Goal: Information Seeking & Learning: Check status

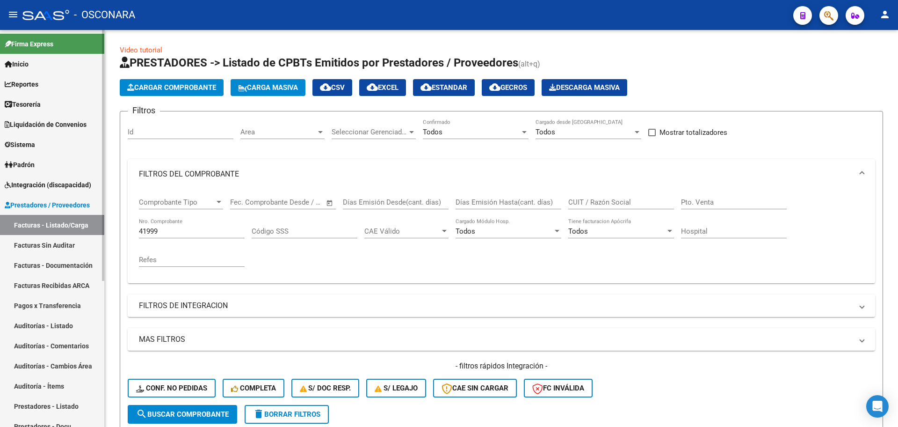
scroll to position [159, 0]
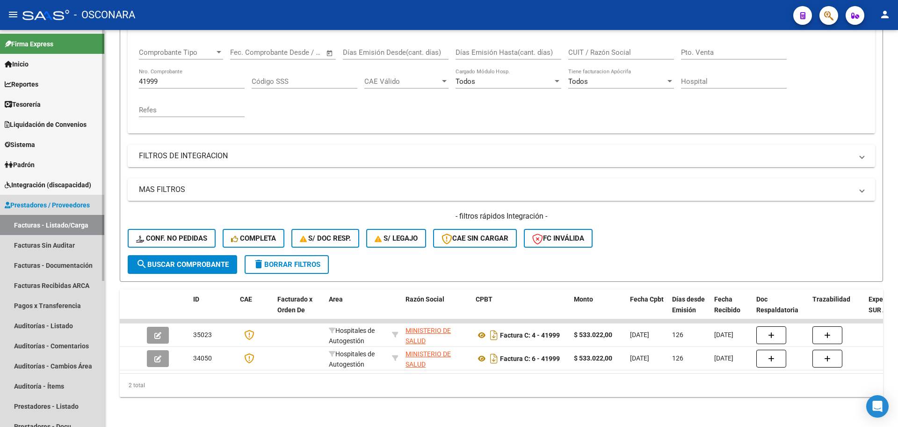
click at [60, 227] on link "Facturas - Listado/Carga" at bounding box center [52, 225] width 104 height 20
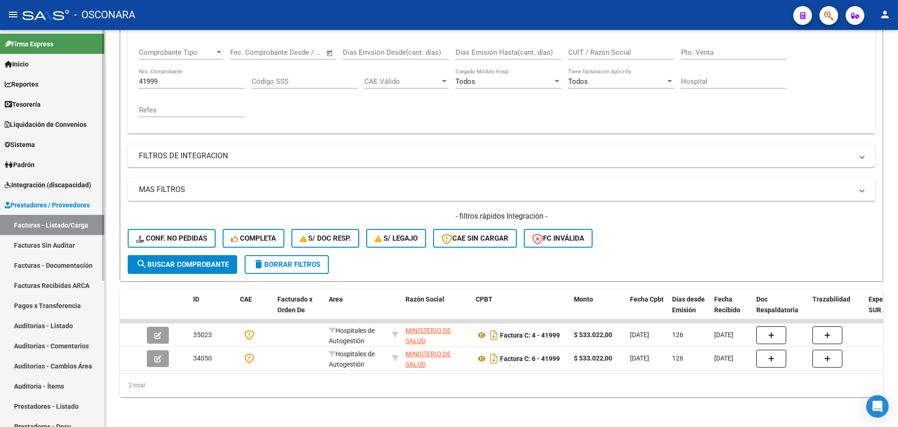
drag, startPoint x: 45, startPoint y: 326, endPoint x: 100, endPoint y: 249, distance: 94.2
click at [45, 325] on link "Auditorías - Listado" at bounding box center [52, 325] width 104 height 20
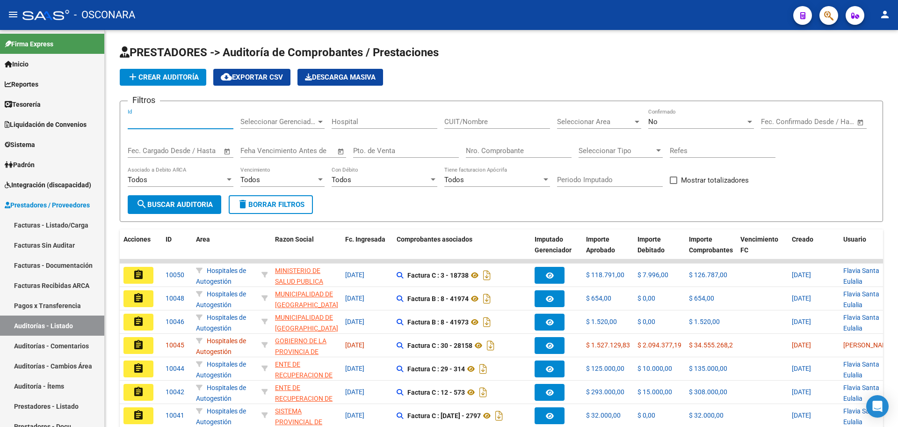
click at [183, 123] on input "Id" at bounding box center [181, 121] width 106 height 8
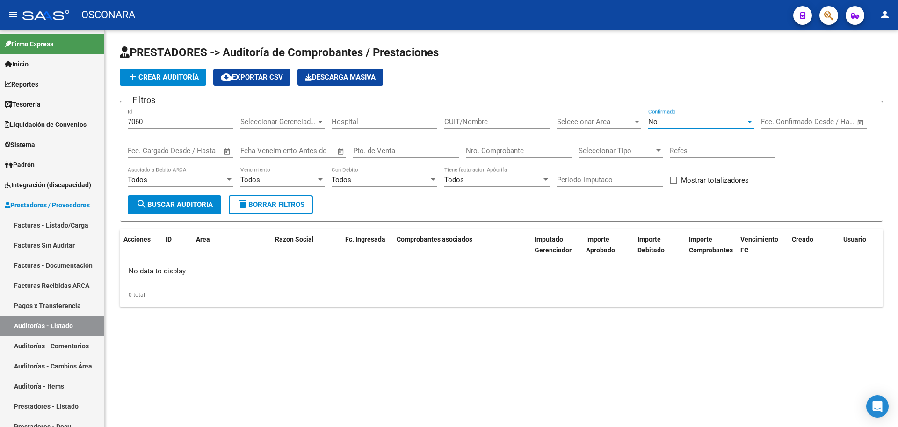
click at [721, 117] on div "No" at bounding box center [696, 121] width 97 height 8
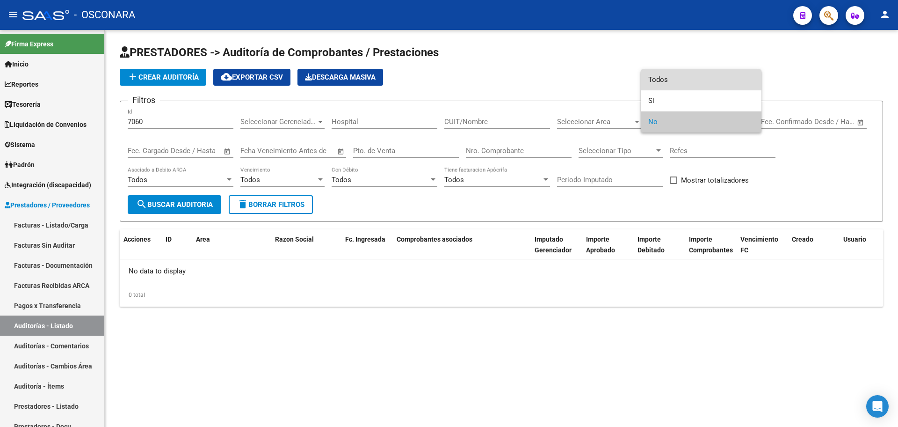
click at [690, 84] on span "Todos" at bounding box center [701, 79] width 106 height 21
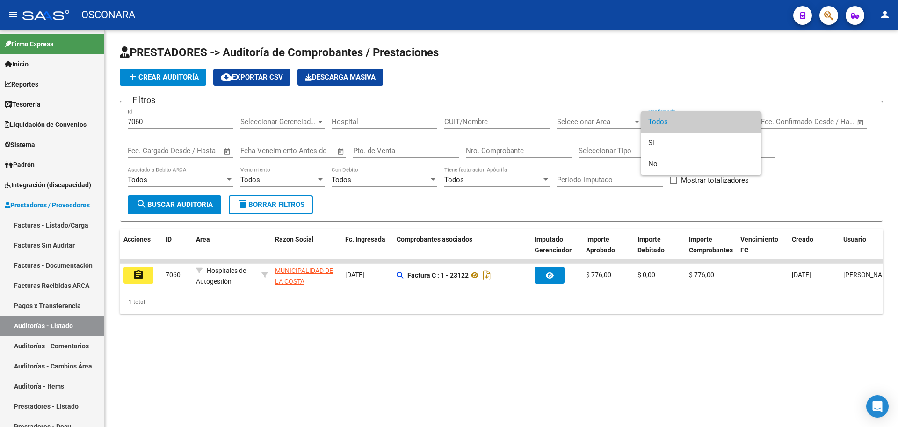
drag, startPoint x: 402, startPoint y: 289, endPoint x: 472, endPoint y: 287, distance: 70.7
click at [472, 287] on div at bounding box center [449, 213] width 898 height 427
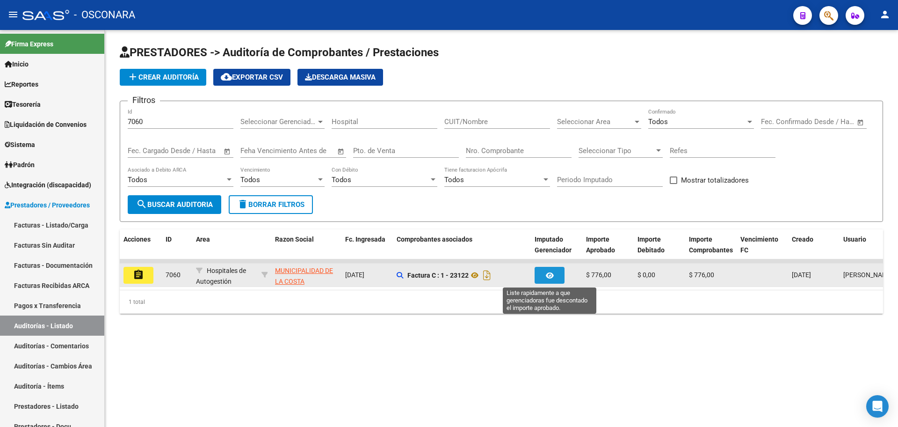
click at [549, 276] on icon "button" at bounding box center [550, 275] width 8 height 7
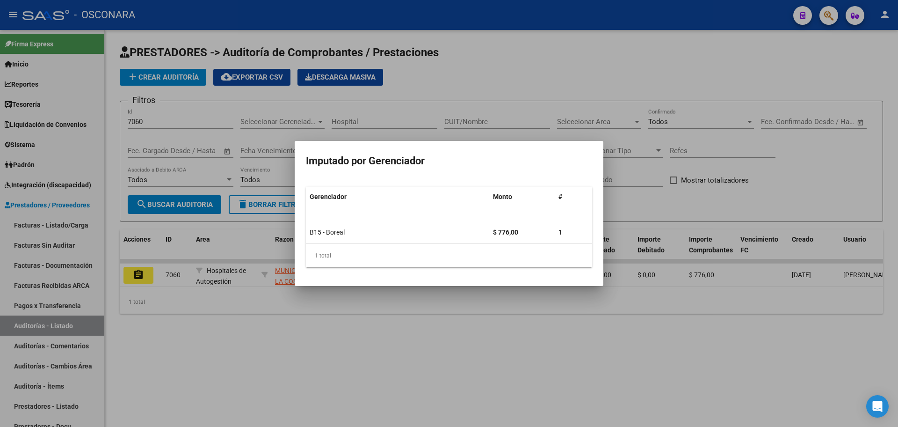
drag, startPoint x: 476, startPoint y: 356, endPoint x: 565, endPoint y: 422, distance: 110.6
click at [477, 356] on div at bounding box center [449, 213] width 898 height 427
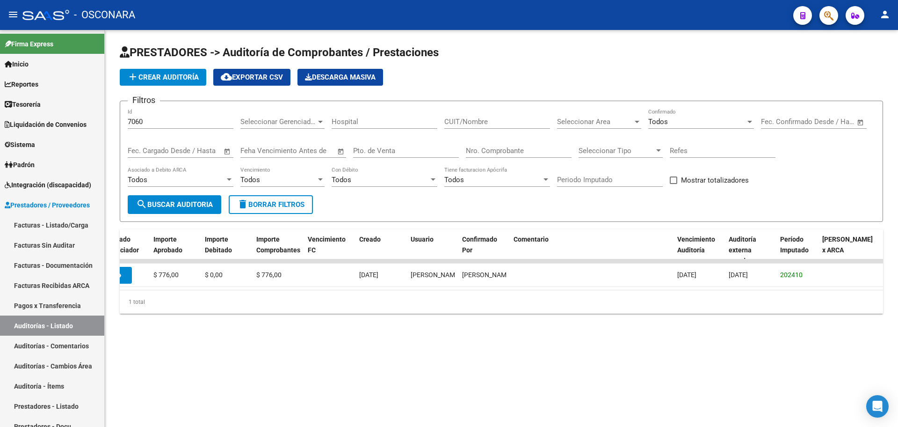
scroll to position [0, 445]
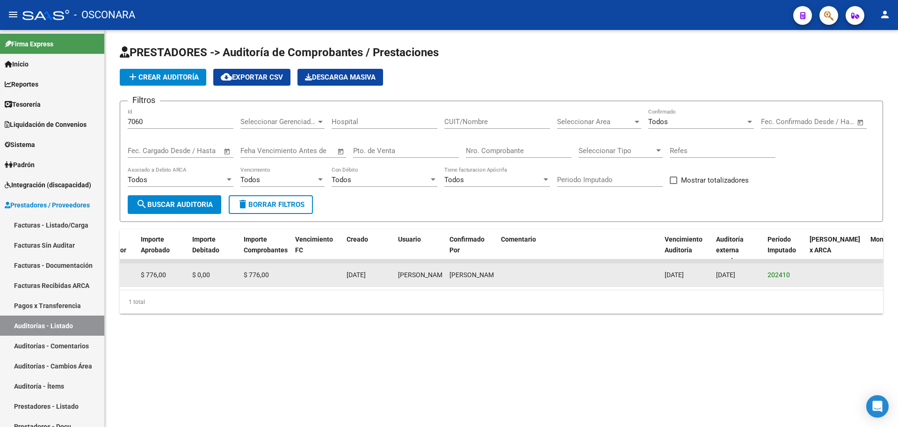
drag, startPoint x: 765, startPoint y: 277, endPoint x: 809, endPoint y: 275, distance: 44.0
click at [809, 275] on div "assignment 7060 Hospitales de Autogestión MUNICIPALIDAD DE LA [PERSON_NAME] - 3…" at bounding box center [328, 274] width 1309 height 23
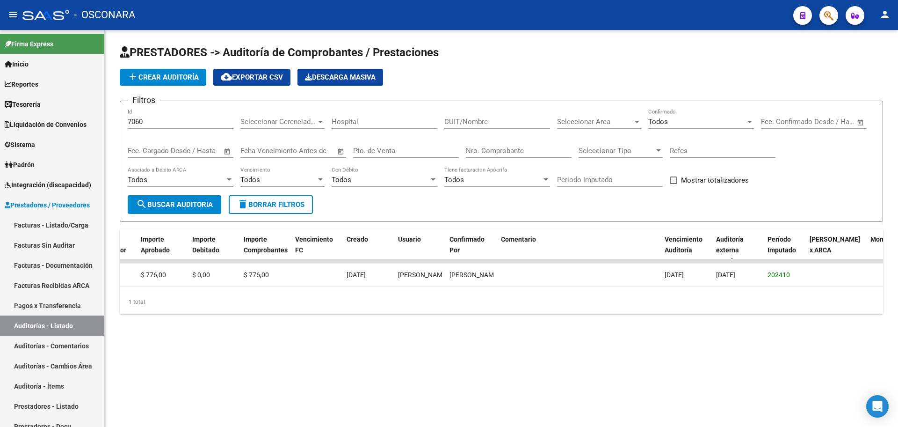
click at [782, 305] on div "1 total" at bounding box center [501, 301] width 763 height 23
click at [820, 397] on mat-sidenav-content "PRESTADORES -> Auditoría de Comprobantes / Prestaciones add Crear Auditoría clo…" at bounding box center [501, 228] width 793 height 397
drag, startPoint x: 159, startPoint y: 120, endPoint x: 69, endPoint y: 102, distance: 91.7
click at [77, 110] on mat-sidenav-container "Firma Express Inicio Calendario SSS Instructivos Contacto OS Reportes Tablero d…" at bounding box center [449, 228] width 898 height 397
click at [163, 117] on input "7118" at bounding box center [181, 121] width 106 height 8
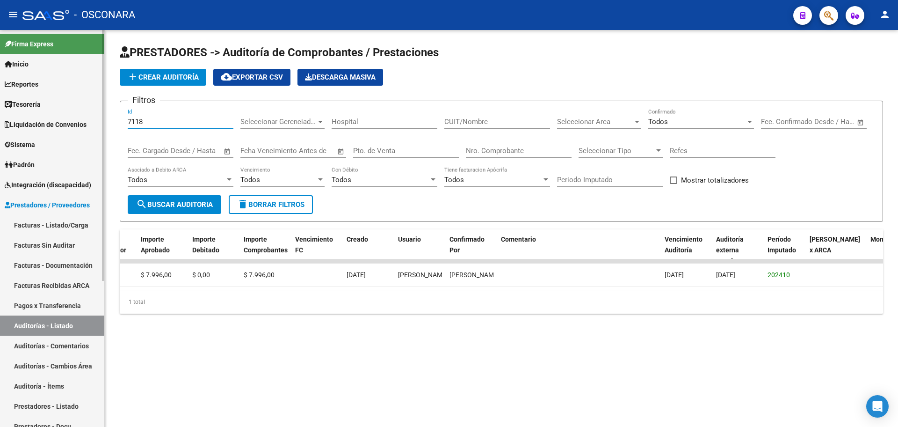
drag, startPoint x: 160, startPoint y: 121, endPoint x: 54, endPoint y: 106, distance: 107.3
click at [54, 106] on mat-sidenav-container "Firma Express Inicio Calendario SSS Instructivos Contacto OS Reportes Tablero d…" at bounding box center [449, 228] width 898 height 397
drag, startPoint x: 150, startPoint y: 122, endPoint x: 40, endPoint y: 108, distance: 111.3
click at [40, 108] on mat-sidenav-container "Firma Express Inicio Calendario SSS Instructivos Contacto OS Reportes Tablero d…" at bounding box center [449, 228] width 898 height 397
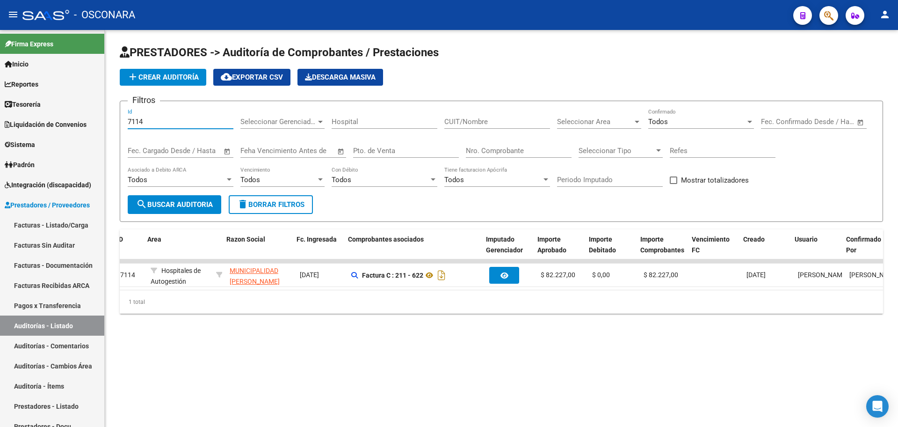
scroll to position [0, 546]
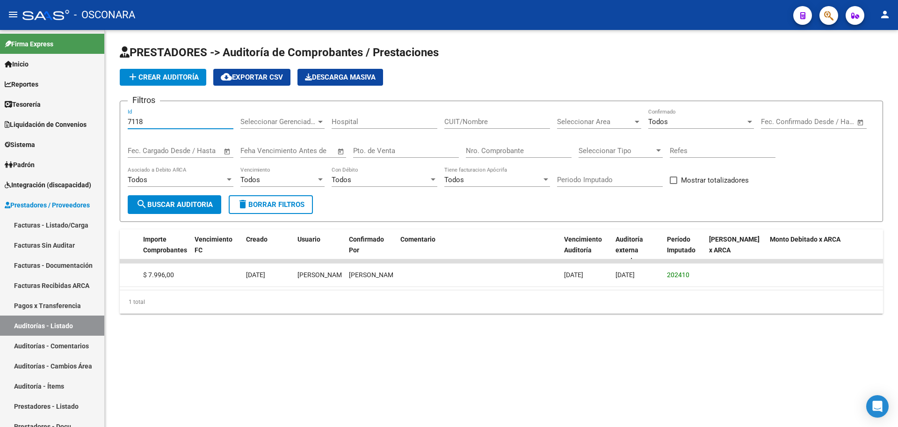
type input "7118"
drag, startPoint x: 599, startPoint y: 299, endPoint x: 593, endPoint y: 295, distance: 7.4
click at [598, 299] on div "1 total" at bounding box center [501, 301] width 763 height 23
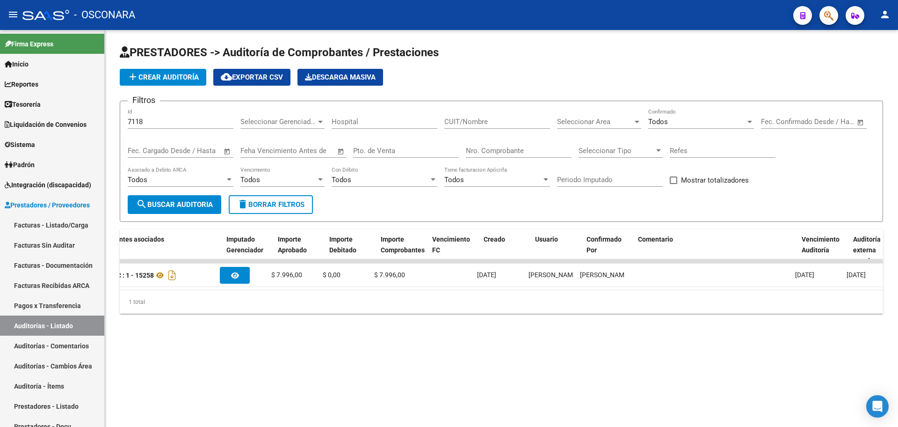
scroll to position [0, 309]
click at [181, 118] on input "7118" at bounding box center [181, 121] width 106 height 8
drag, startPoint x: 171, startPoint y: 122, endPoint x: 112, endPoint y: 120, distance: 58.5
click at [112, 120] on div "PRESTADORES -> Auditoría de Comprobantes / Prestaciones add Crear Auditoría clo…" at bounding box center [501, 186] width 793 height 313
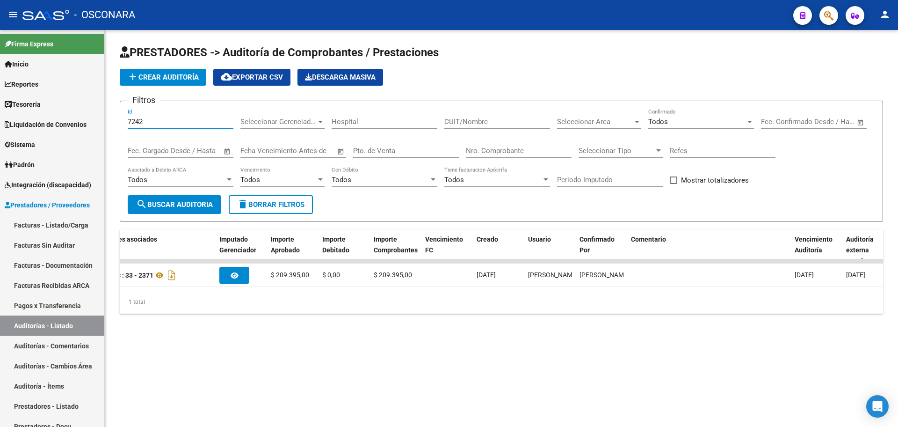
scroll to position [0, 546]
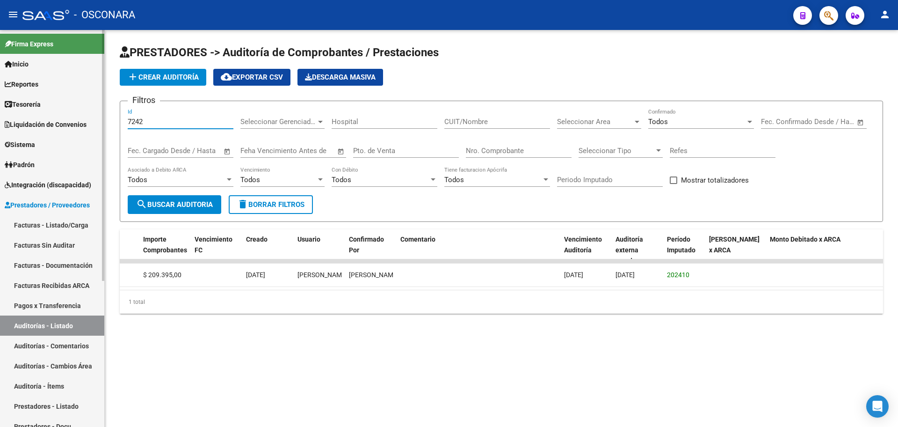
drag, startPoint x: 156, startPoint y: 119, endPoint x: 98, endPoint y: 114, distance: 57.7
click at [98, 114] on mat-sidenav-container "Firma Express Inicio Calendario SSS Instructivos Contacto OS Reportes Tablero d…" at bounding box center [449, 228] width 898 height 397
drag, startPoint x: 151, startPoint y: 122, endPoint x: 80, endPoint y: 118, distance: 71.7
click at [80, 118] on mat-sidenav-container "Firma Express Inicio Calendario SSS Instructivos Contacto OS Reportes Tablero d…" at bounding box center [449, 228] width 898 height 397
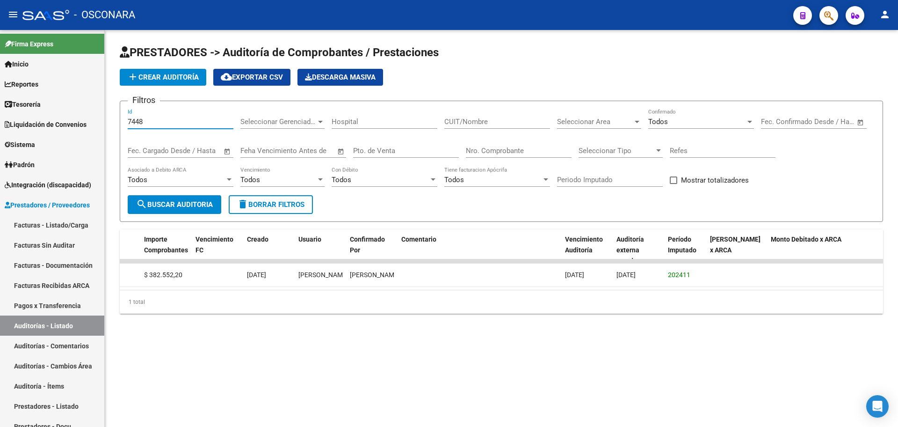
click at [267, 330] on div "PRESTADORES -> Auditoría de Comprobantes / Prestaciones add Crear Auditoría clo…" at bounding box center [501, 186] width 793 height 313
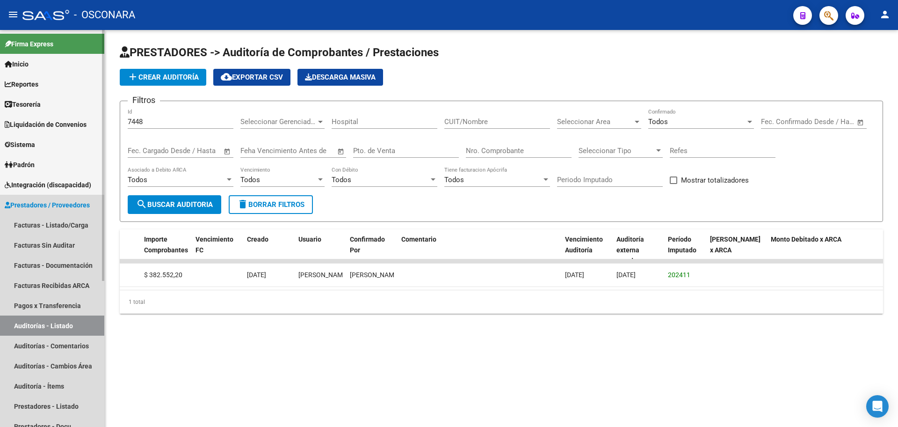
click at [30, 206] on span "Prestadores / Proveedores" at bounding box center [47, 205] width 85 height 10
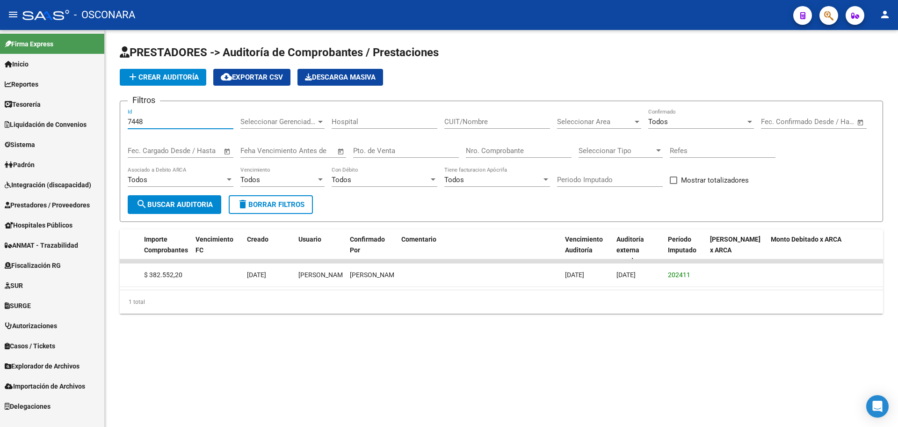
drag, startPoint x: 159, startPoint y: 119, endPoint x: 44, endPoint y: 106, distance: 115.9
click at [44, 106] on mat-sidenav-container "Firma Express Inicio Calendario SSS Instructivos Contacto OS Reportes Tablero d…" at bounding box center [449, 228] width 898 height 397
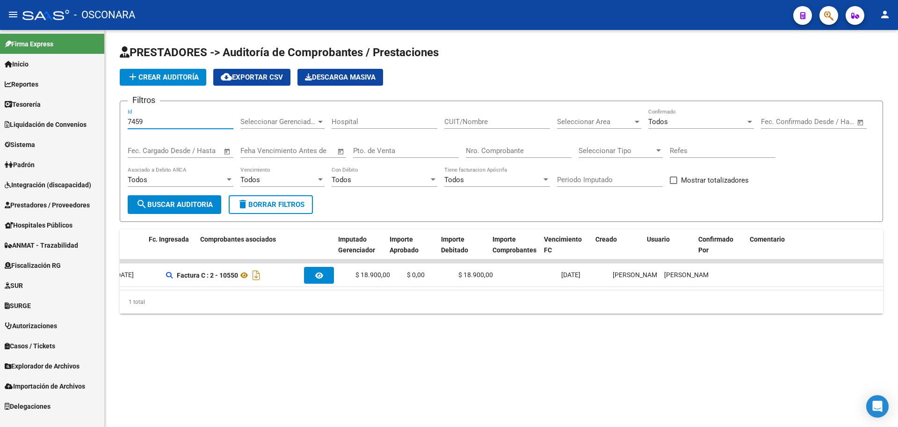
scroll to position [0, 196]
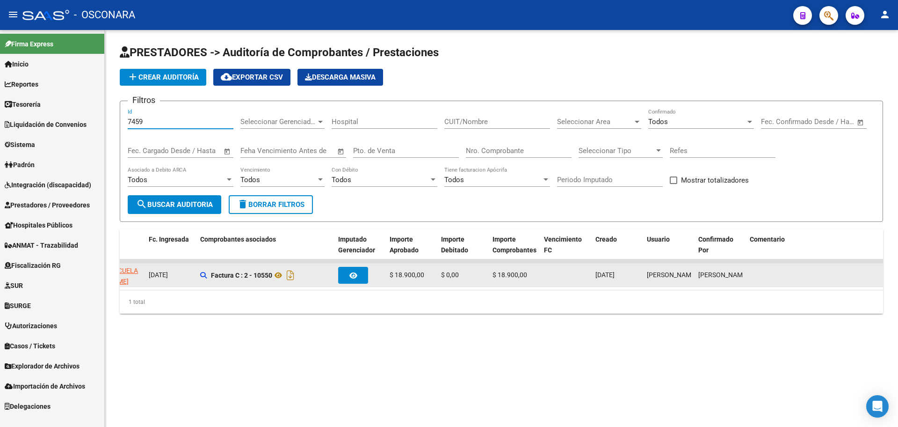
click at [338, 279] on datatable-body-cell at bounding box center [359, 274] width 51 height 23
click at [366, 271] on button "button" at bounding box center [353, 275] width 30 height 17
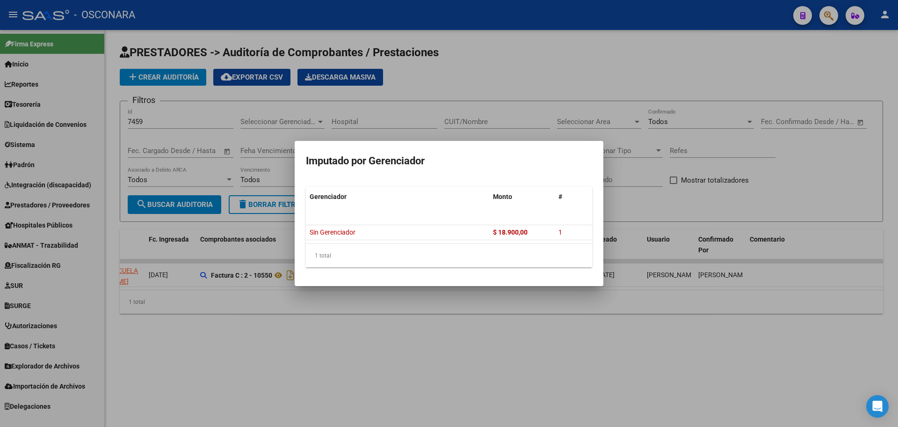
click at [402, 343] on div at bounding box center [449, 213] width 898 height 427
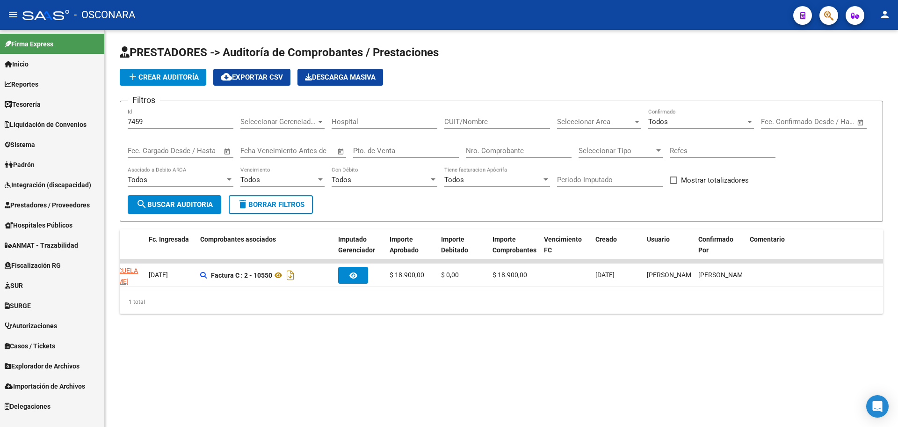
click at [153, 123] on div "7459 Id" at bounding box center [181, 119] width 106 height 20
drag, startPoint x: 135, startPoint y: 120, endPoint x: 99, endPoint y: 115, distance: 36.4
click at [100, 116] on mat-sidenav-container "Firma Express Inicio Calendario SSS Instructivos Contacto OS Reportes Tablero d…" at bounding box center [449, 228] width 898 height 397
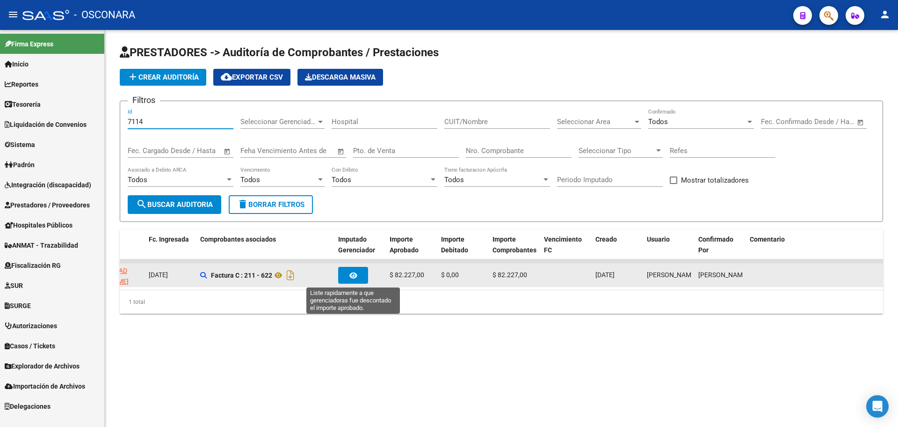
click at [358, 275] on button "button" at bounding box center [353, 275] width 30 height 17
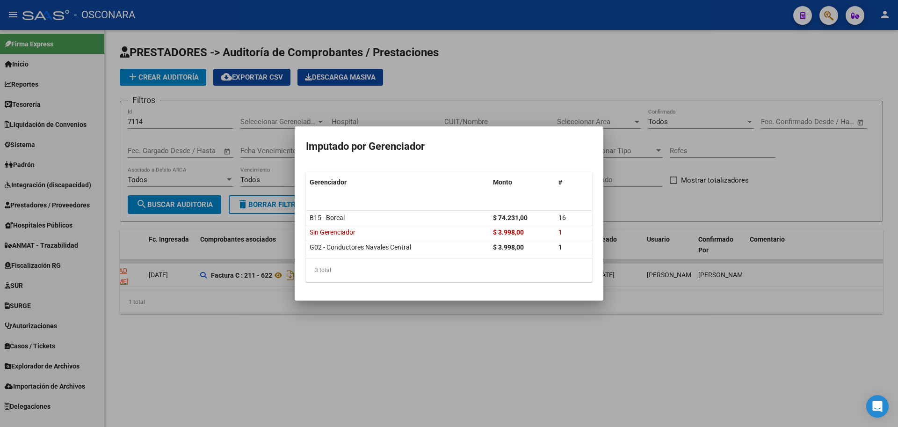
click at [354, 341] on div at bounding box center [449, 213] width 898 height 427
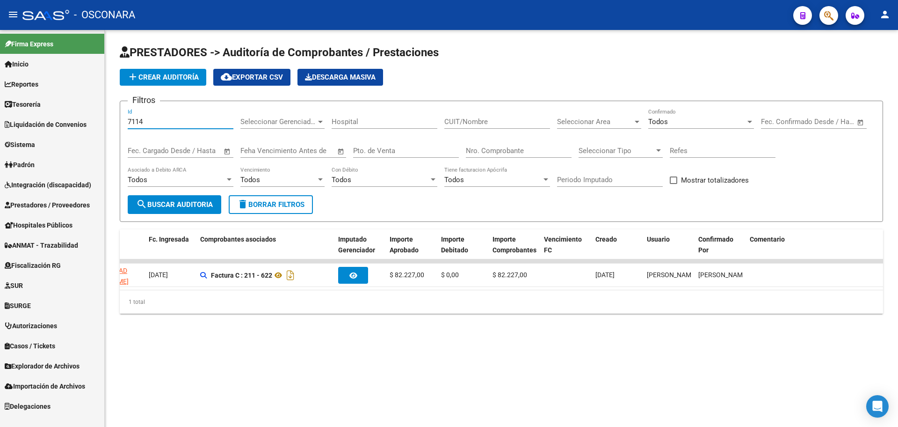
drag, startPoint x: 157, startPoint y: 123, endPoint x: 80, endPoint y: 105, distance: 78.2
click at [81, 106] on mat-sidenav-container "Firma Express Inicio Calendario SSS Instructivos Contacto OS Reportes Tablero d…" at bounding box center [449, 228] width 898 height 397
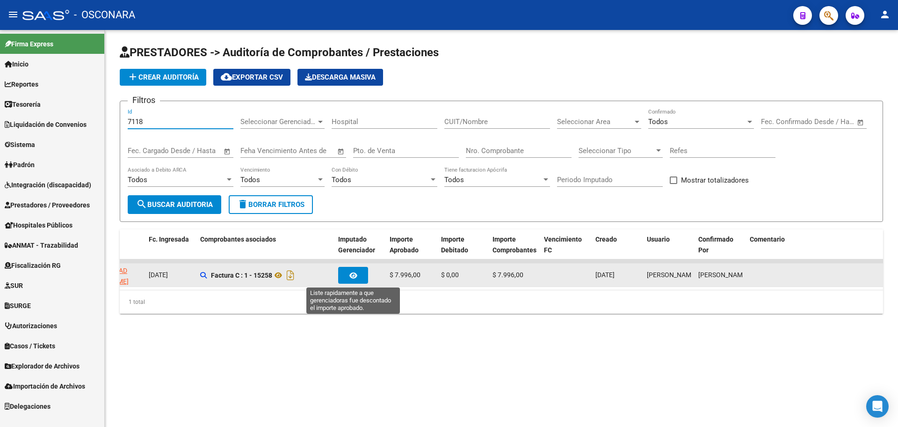
type input "7118"
click at [363, 276] on button "button" at bounding box center [353, 275] width 30 height 17
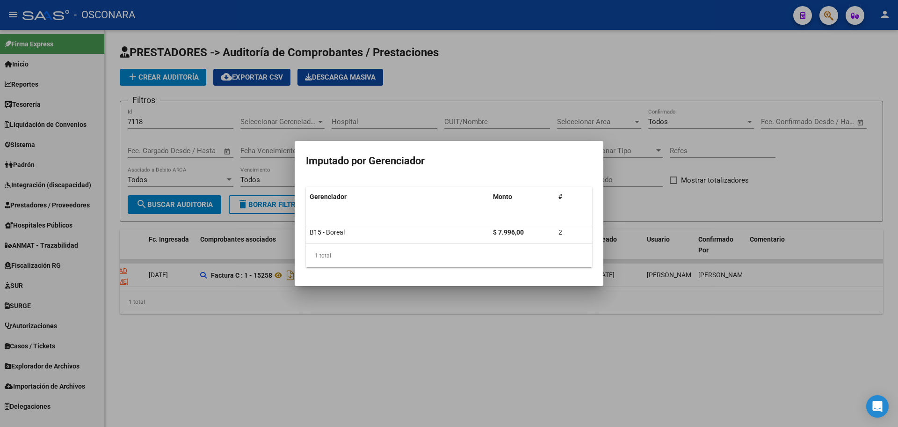
click at [447, 384] on div at bounding box center [449, 213] width 898 height 427
